Goal: Transaction & Acquisition: Download file/media

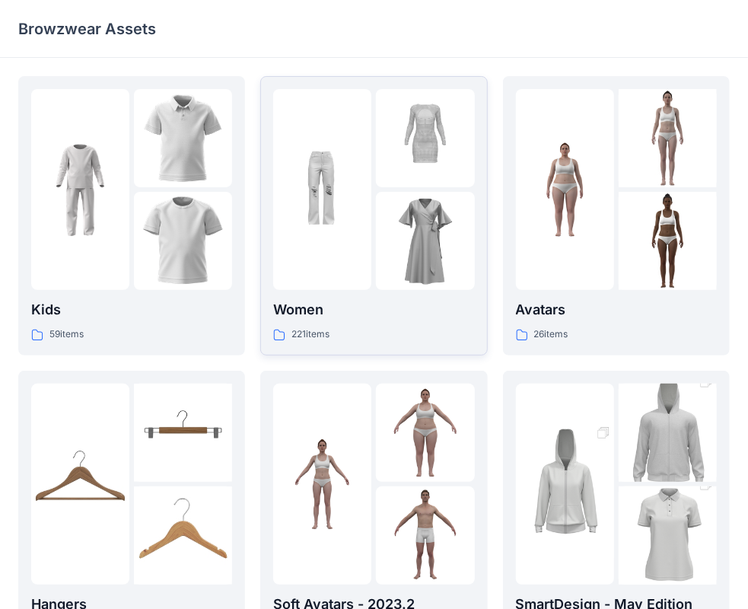
click at [312, 316] on p "Women" at bounding box center [373, 309] width 201 height 21
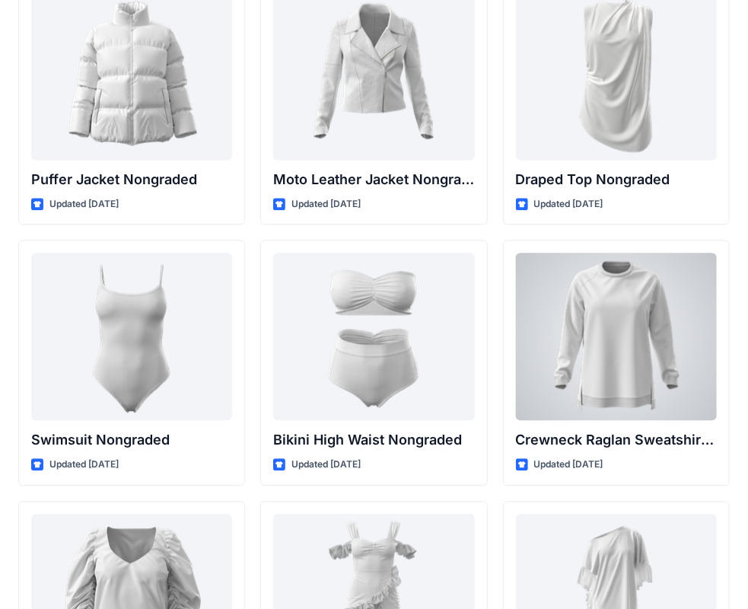
scroll to position [14540, 0]
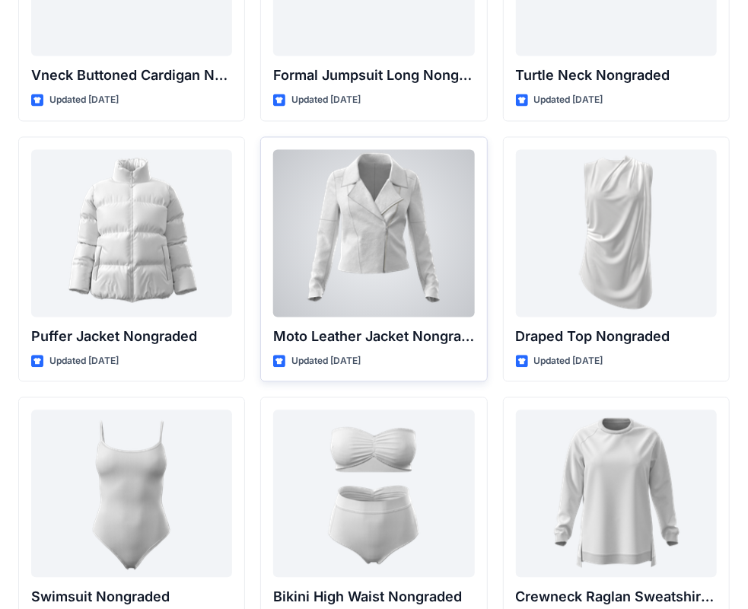
click at [370, 229] on div at bounding box center [373, 233] width 201 height 167
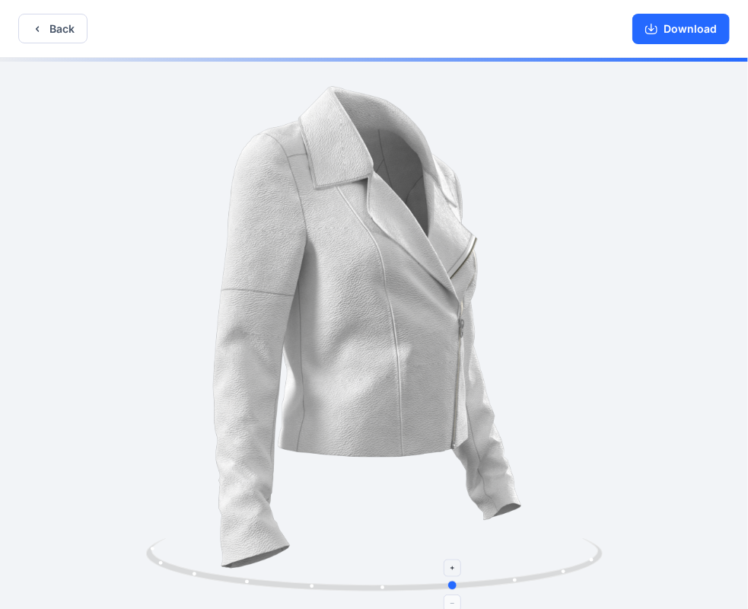
drag, startPoint x: 377, startPoint y: 586, endPoint x: 480, endPoint y: 591, distance: 102.9
click at [480, 591] on icon at bounding box center [376, 566] width 460 height 57
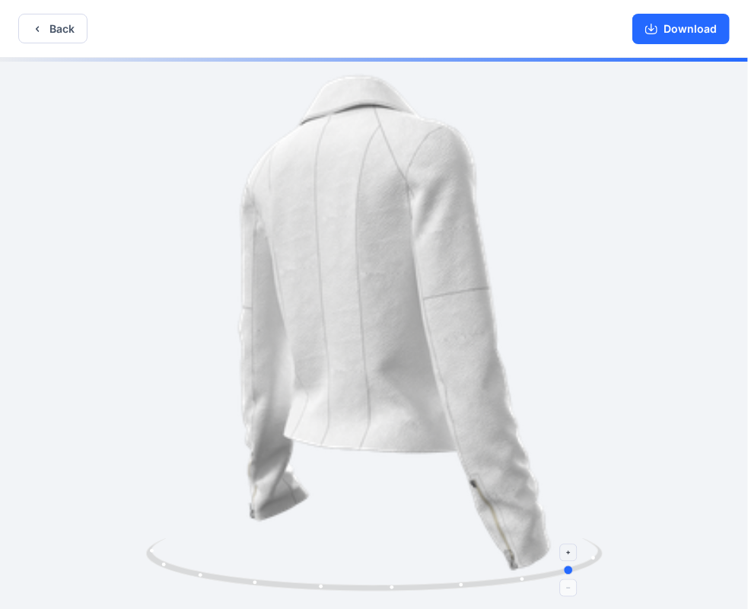
drag, startPoint x: 480, startPoint y: 589, endPoint x: 578, endPoint y: 569, distance: 100.9
click at [578, 569] on icon at bounding box center [376, 566] width 460 height 57
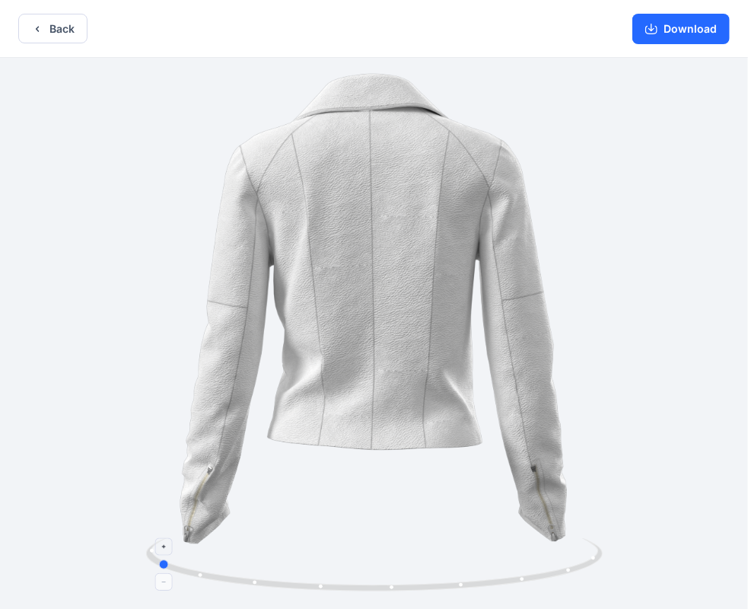
drag, startPoint x: 556, startPoint y: 568, endPoint x: 596, endPoint y: 562, distance: 40.7
click at [596, 562] on icon at bounding box center [376, 566] width 460 height 57
click at [688, 17] on button "Download" at bounding box center [680, 29] width 97 height 30
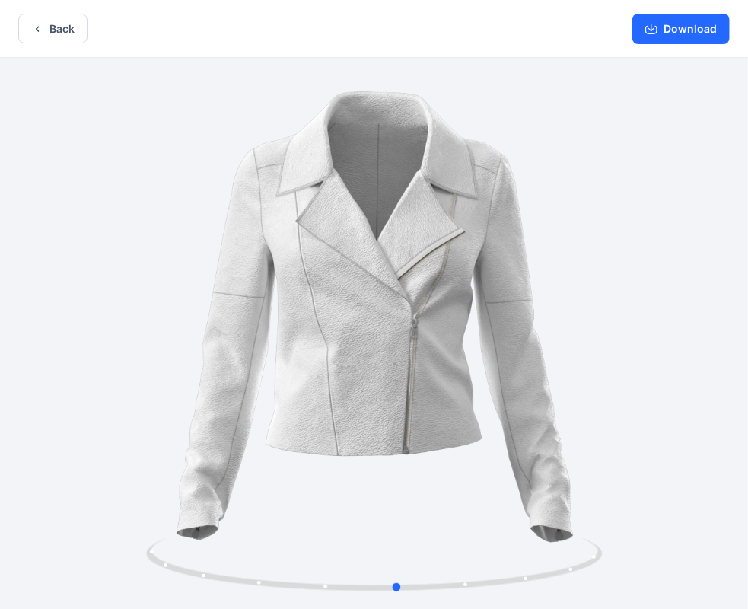
drag, startPoint x: 399, startPoint y: 588, endPoint x: 629, endPoint y: 562, distance: 232.2
click at [629, 562] on div at bounding box center [374, 335] width 748 height 554
